Goal: Transaction & Acquisition: Purchase product/service

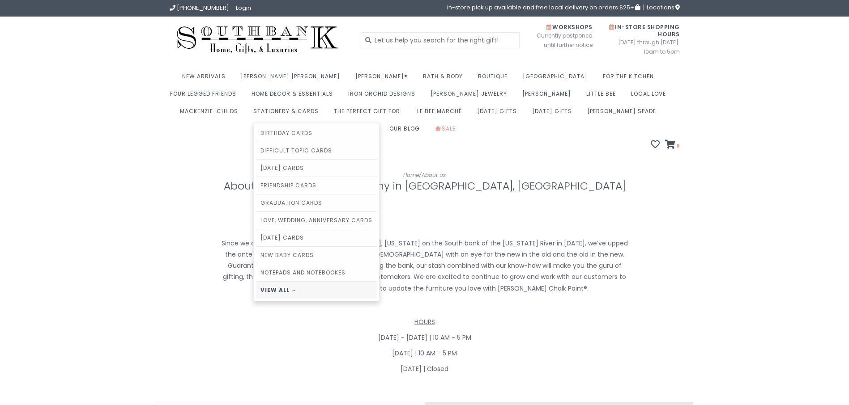
click at [256, 290] on link "View all →" at bounding box center [316, 290] width 121 height 17
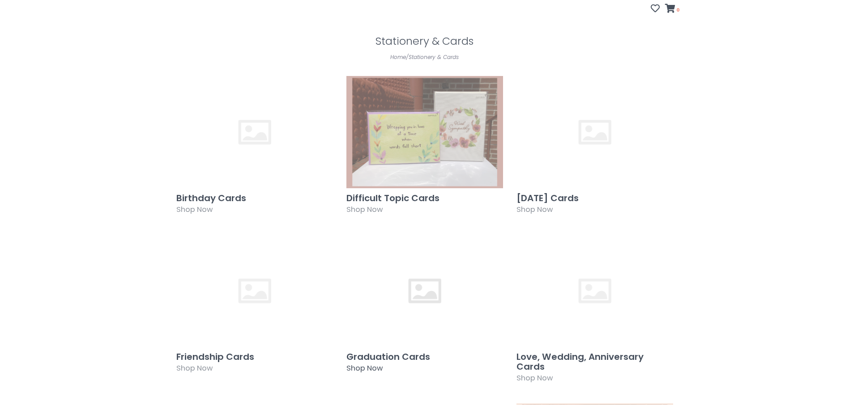
scroll to position [134, 0]
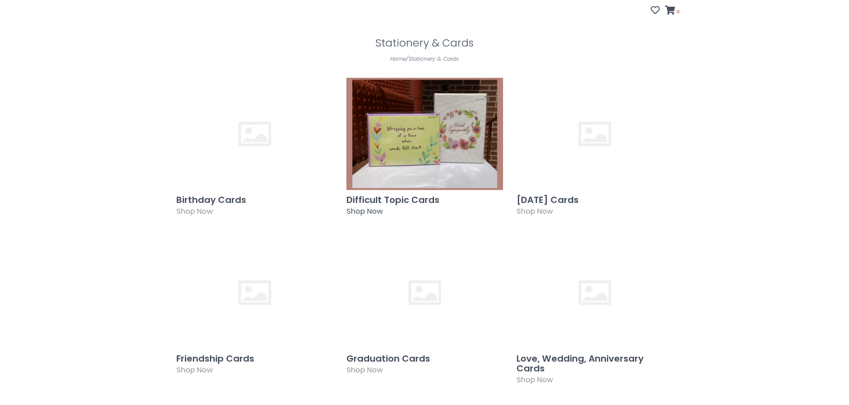
click at [417, 195] on h3 "Difficult Topic Cards" at bounding box center [424, 200] width 157 height 10
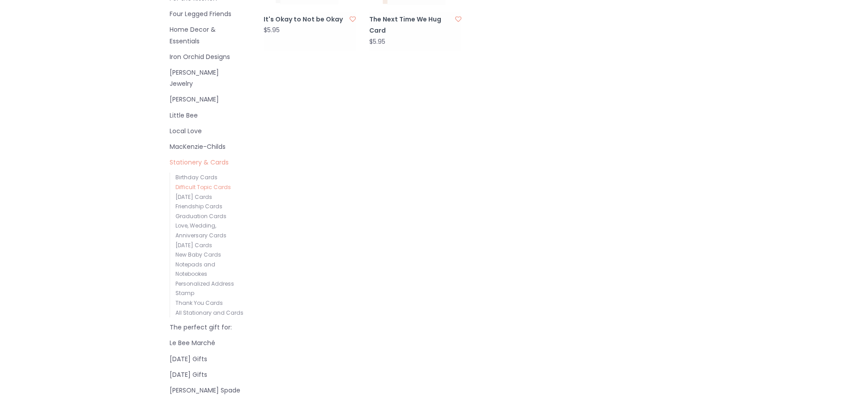
scroll to position [358, 0]
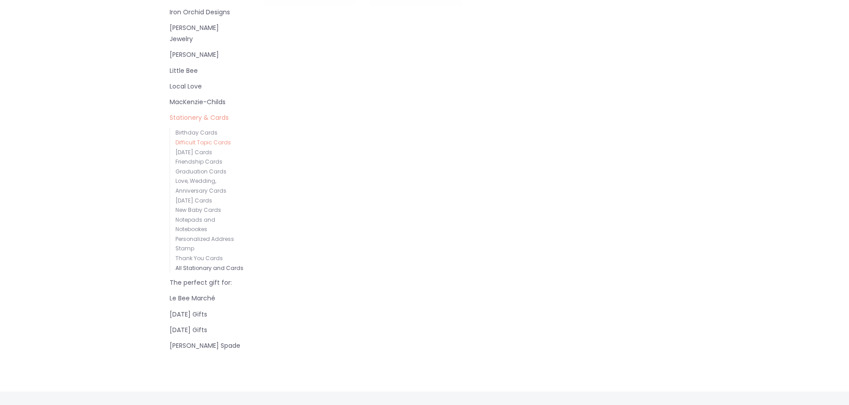
click at [209, 264] on link "All Stationary and Cards" at bounding box center [209, 268] width 68 height 8
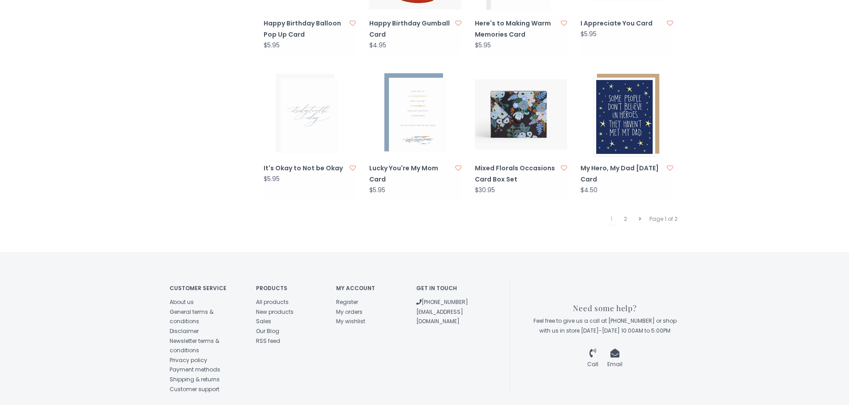
scroll to position [917, 0]
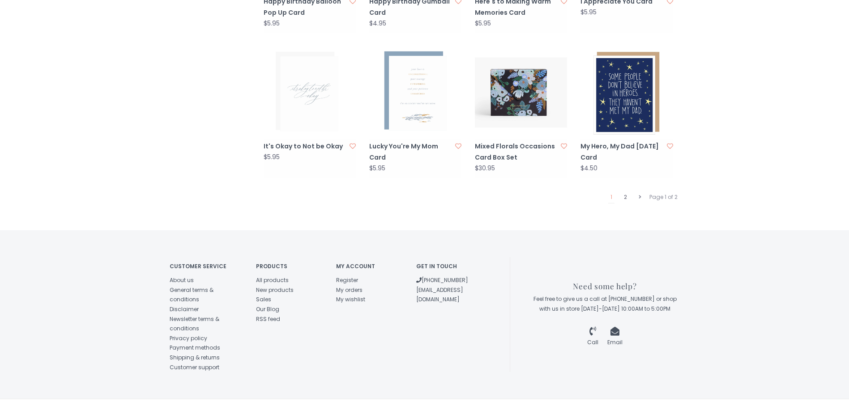
click at [626, 191] on link "2" at bounding box center [625, 197] width 8 height 12
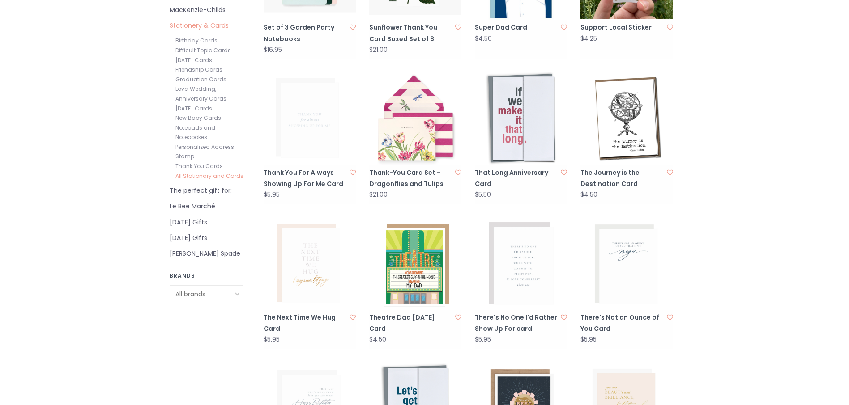
scroll to position [447, 0]
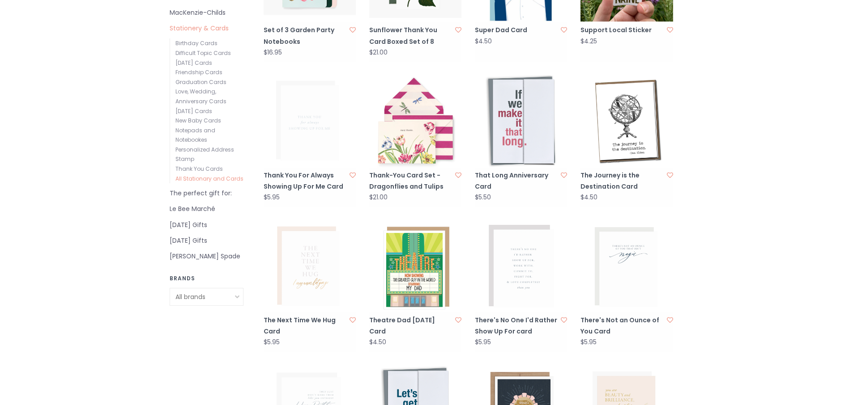
click at [509, 170] on link "That Long Anniversary Card" at bounding box center [516, 181] width 83 height 22
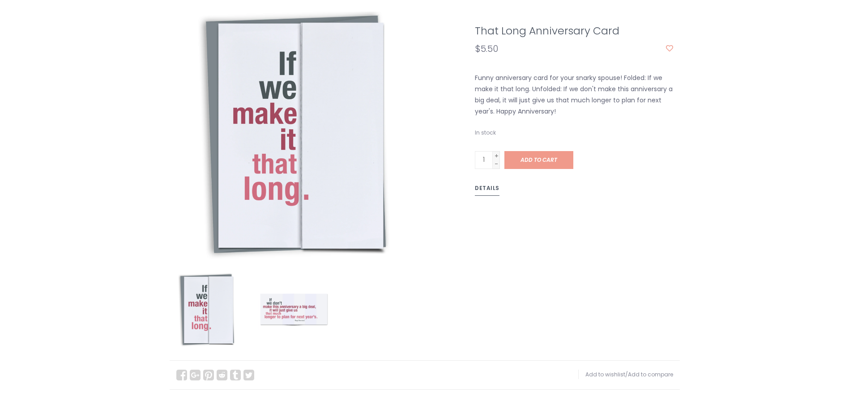
scroll to position [224, 0]
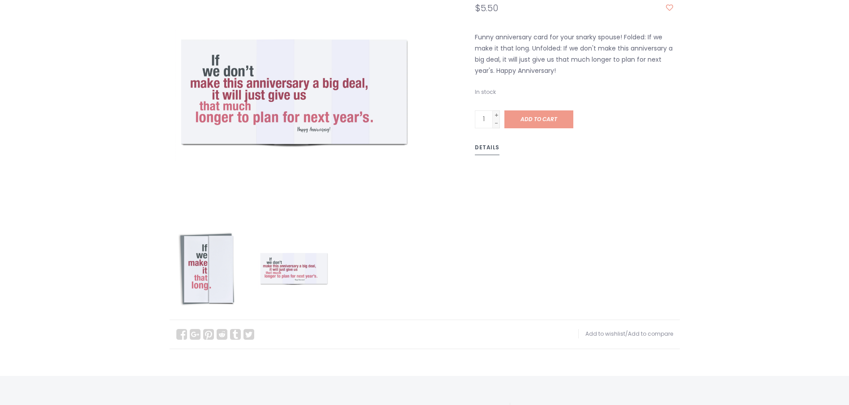
click at [291, 251] on img at bounding box center [294, 270] width 74 height 74
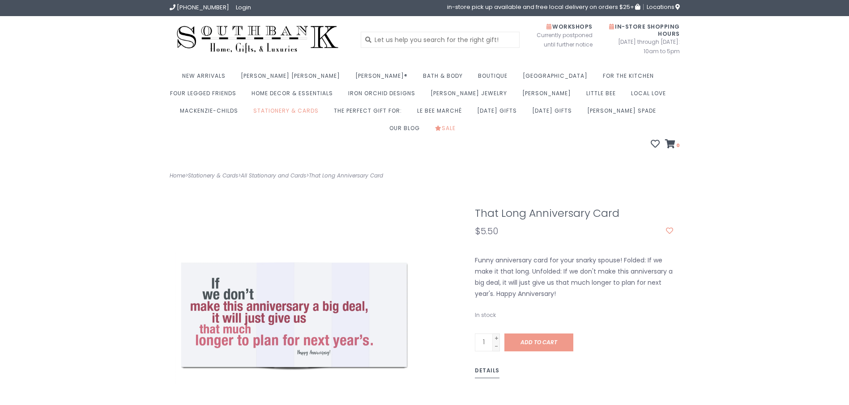
scroll to position [0, 0]
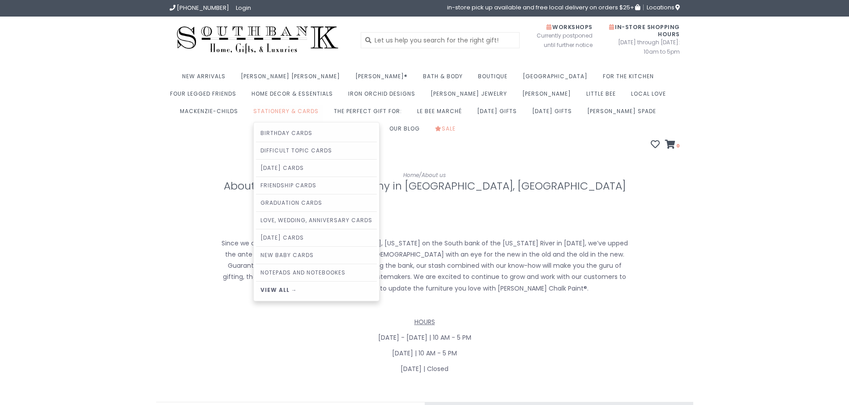
click at [253, 112] on link "Stationery & Cards" at bounding box center [288, 113] width 70 height 17
